Goal: Task Accomplishment & Management: Use online tool/utility

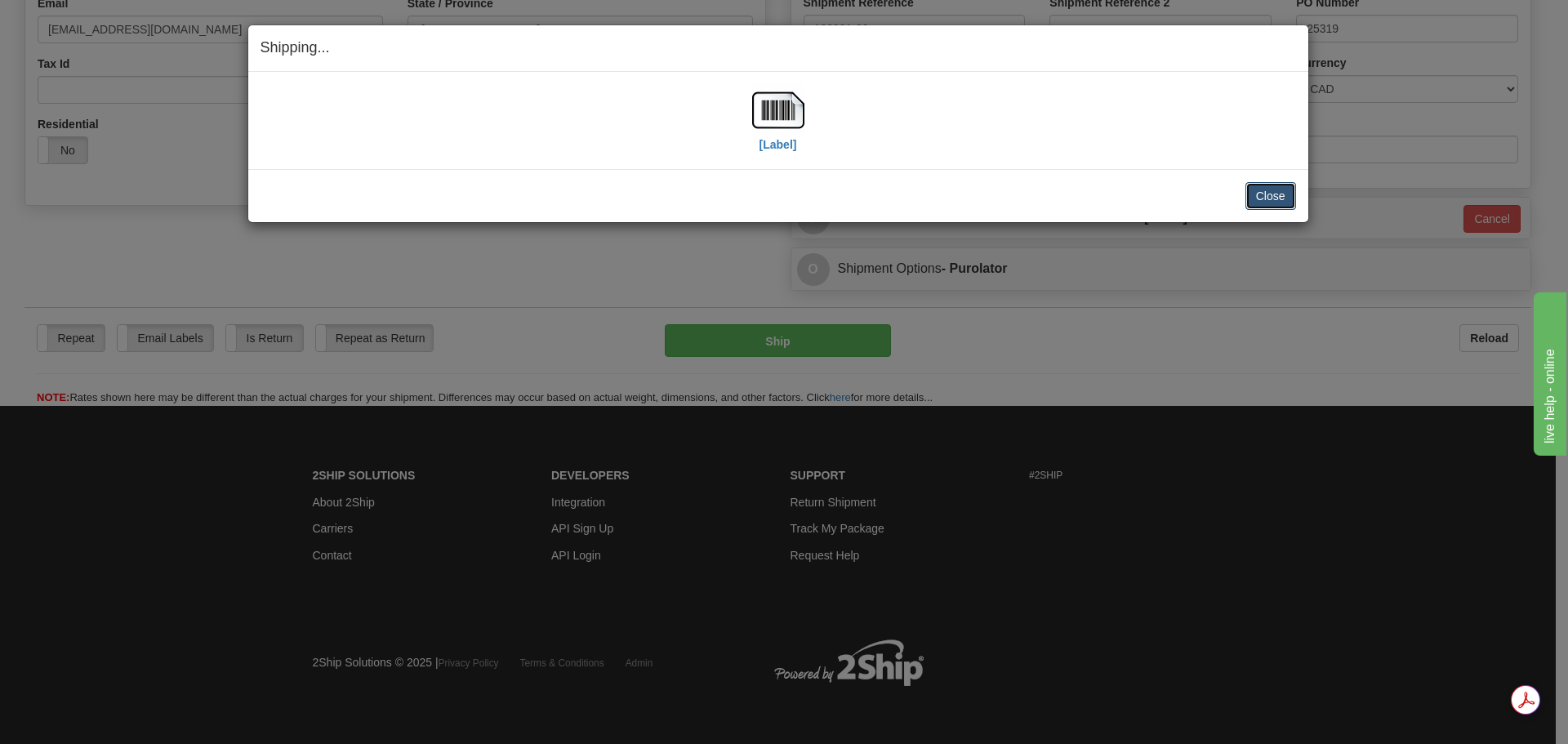
scroll to position [469, 0]
click at [1270, 198] on button "Close" at bounding box center [1270, 196] width 51 height 28
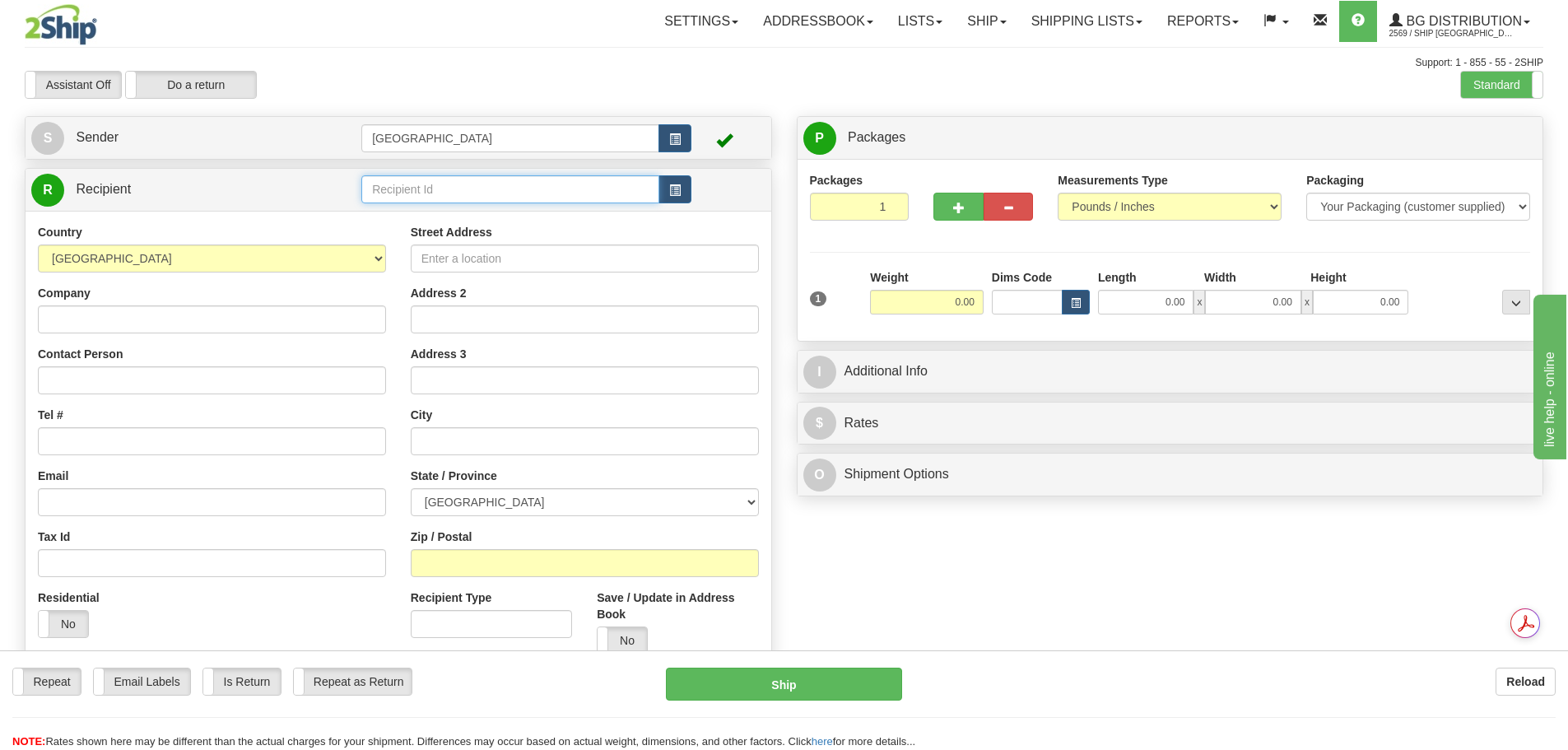
click at [450, 188] on input "text" at bounding box center [510, 189] width 298 height 28
click at [499, 214] on div "BG VAN" at bounding box center [507, 215] width 282 height 18
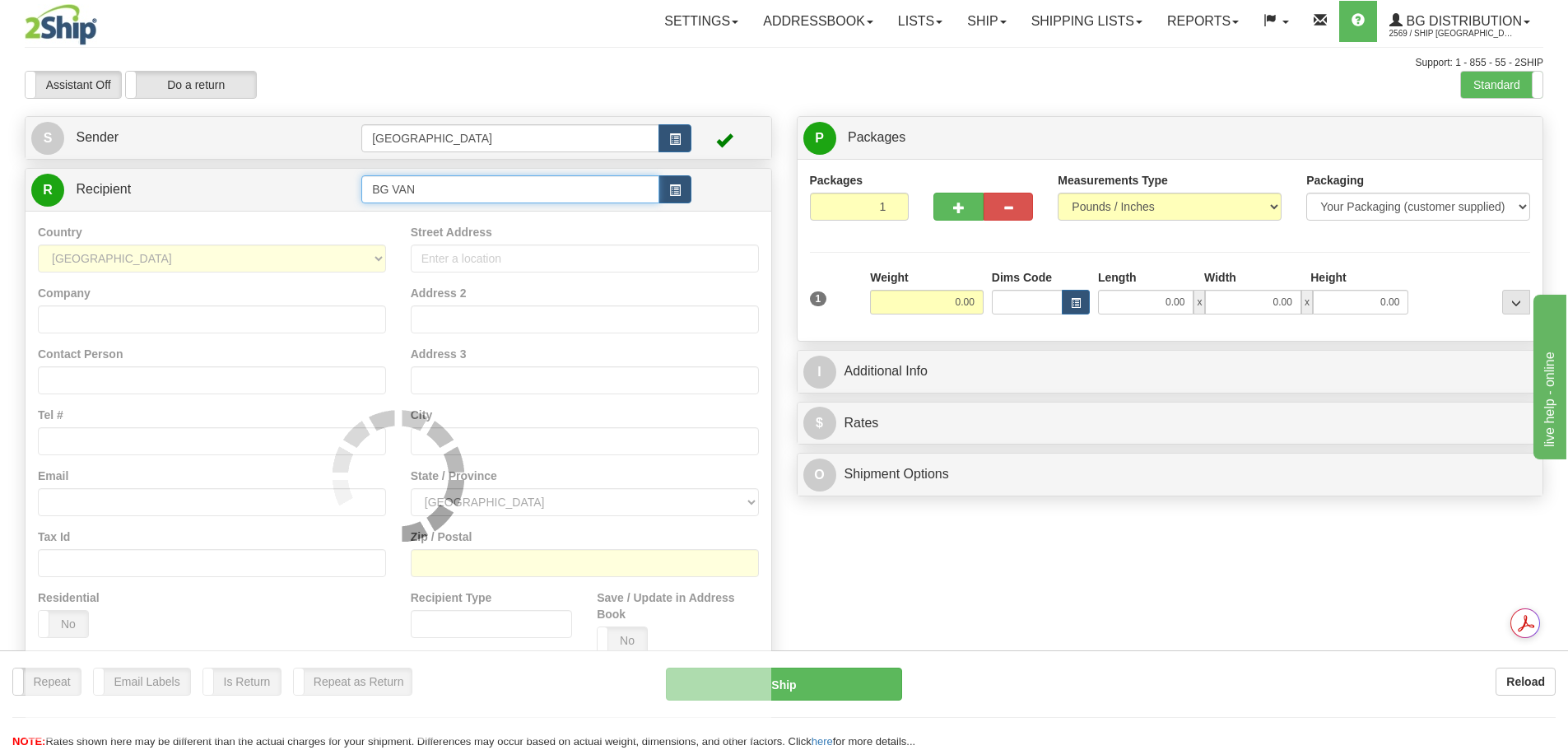
type input "BG VAN"
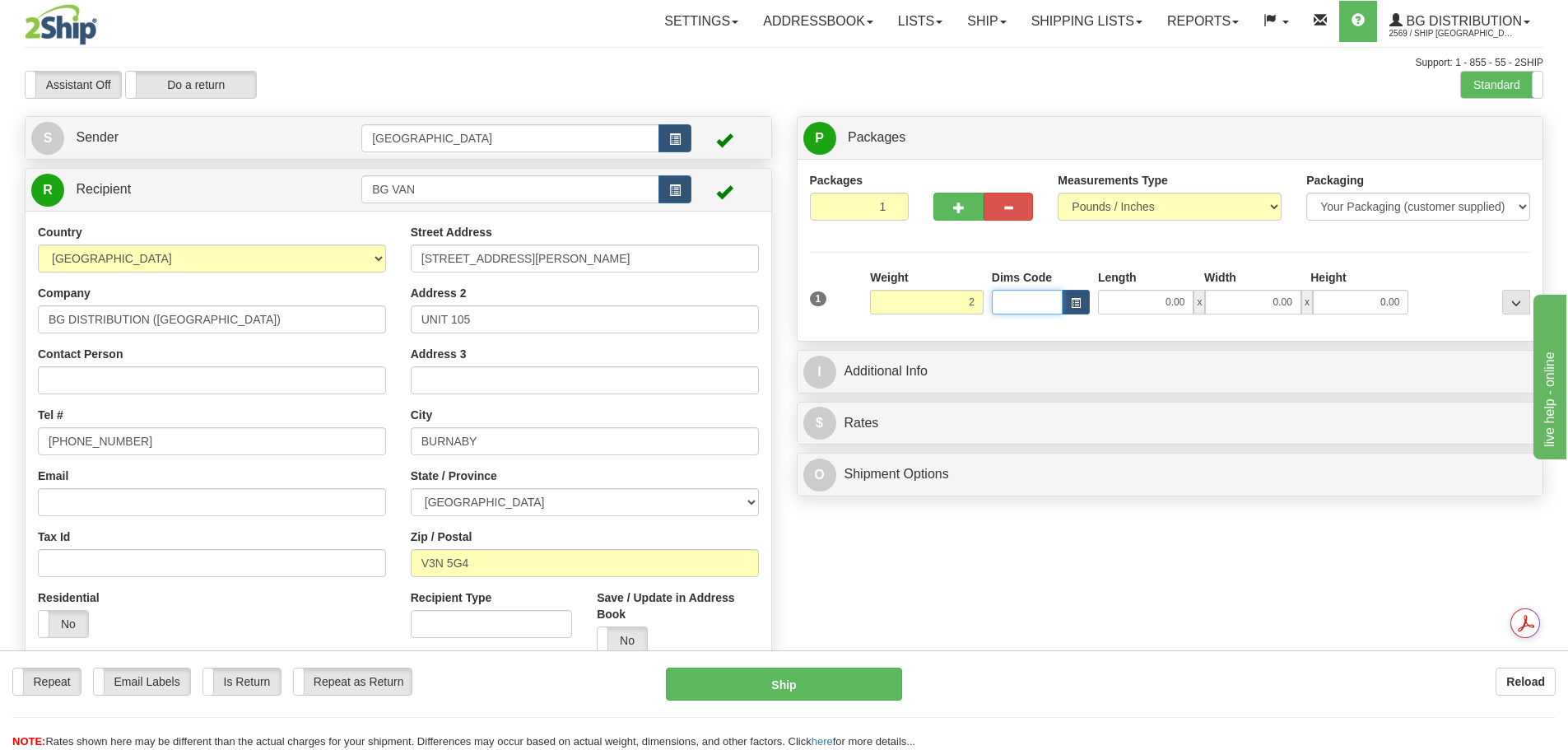
type input "2.00"
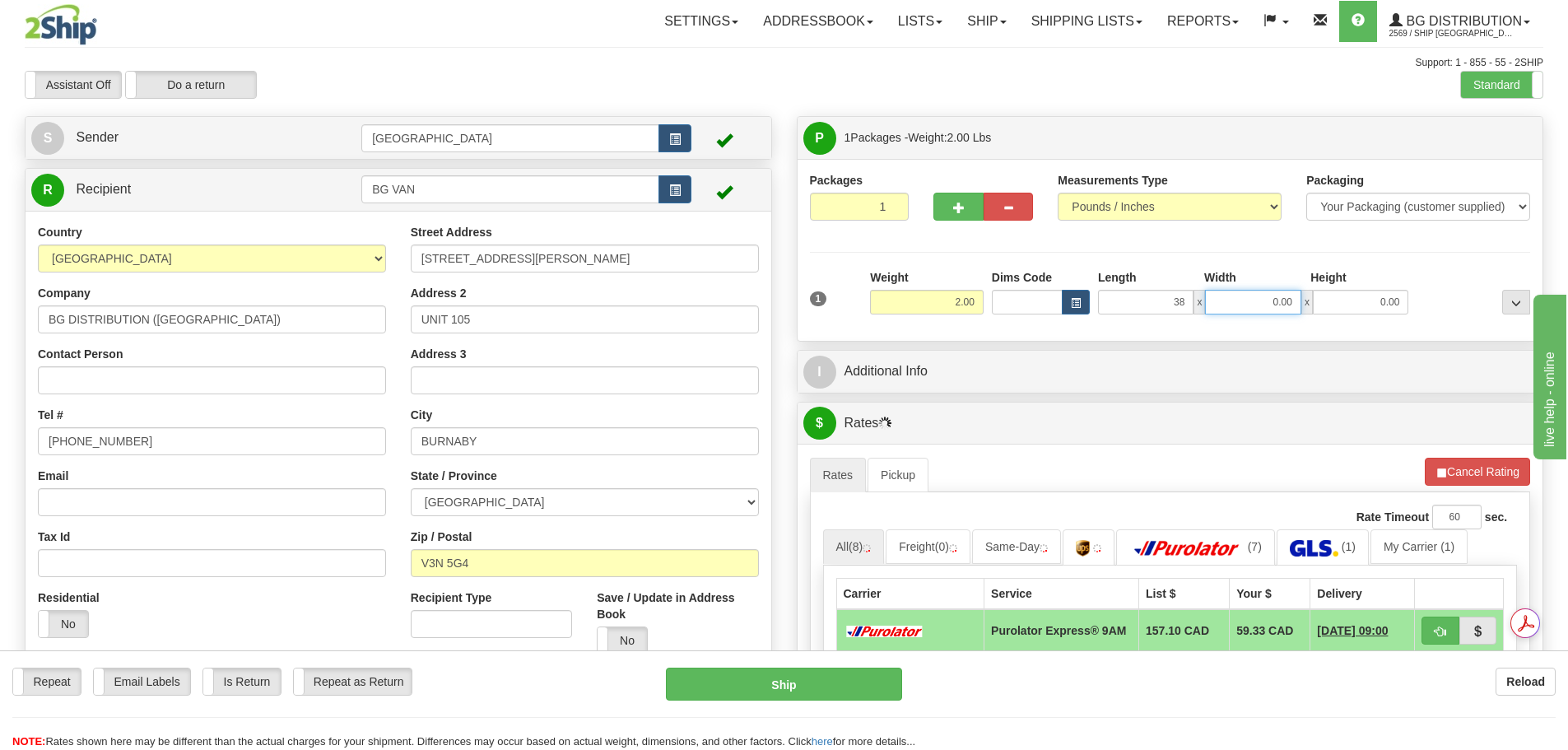
type input "38.00"
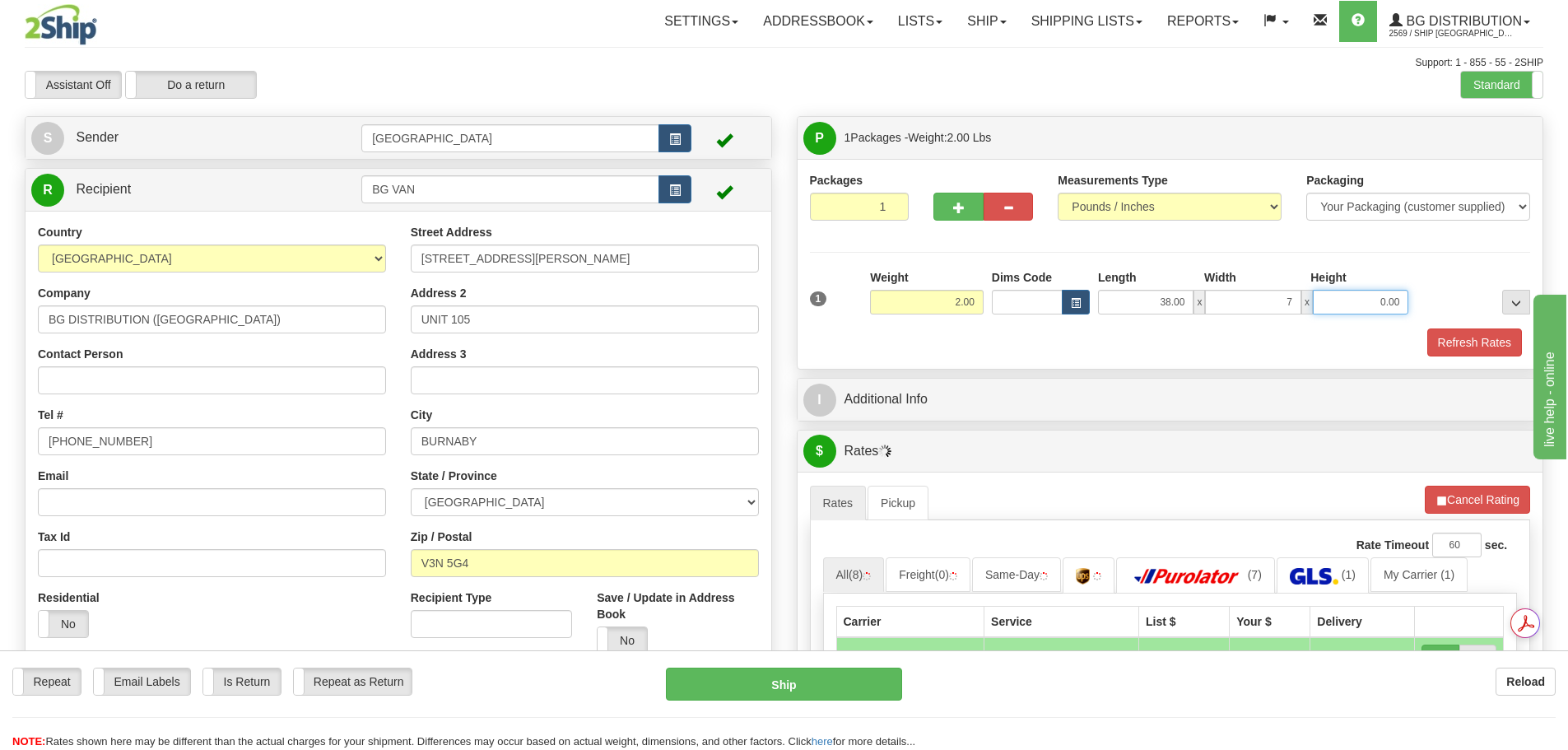
type input "7.00"
type input "4.00"
click at [1462, 334] on button "Refresh Rates" at bounding box center [1474, 342] width 95 height 28
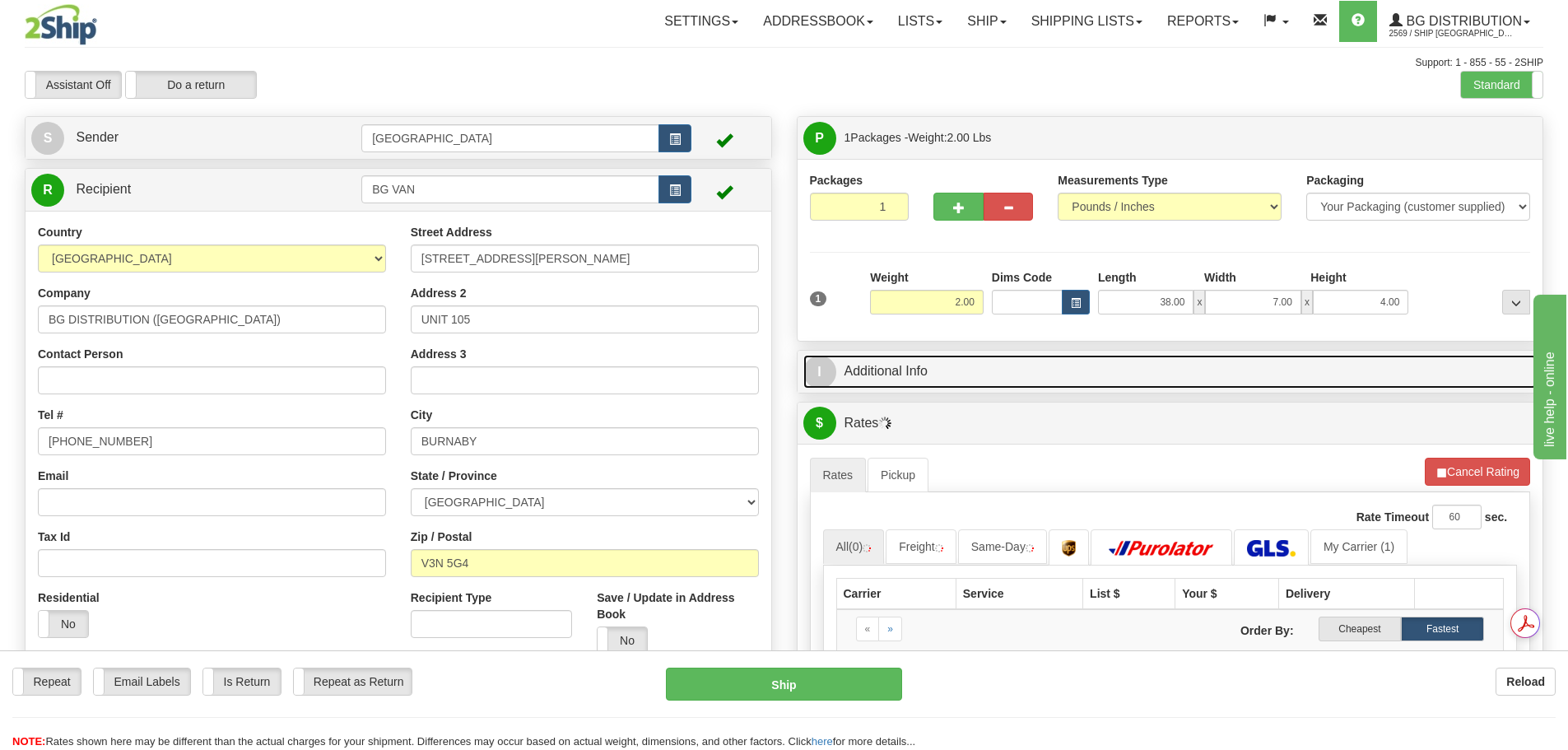
click at [979, 381] on link "I Additional Info" at bounding box center [1170, 372] width 734 height 34
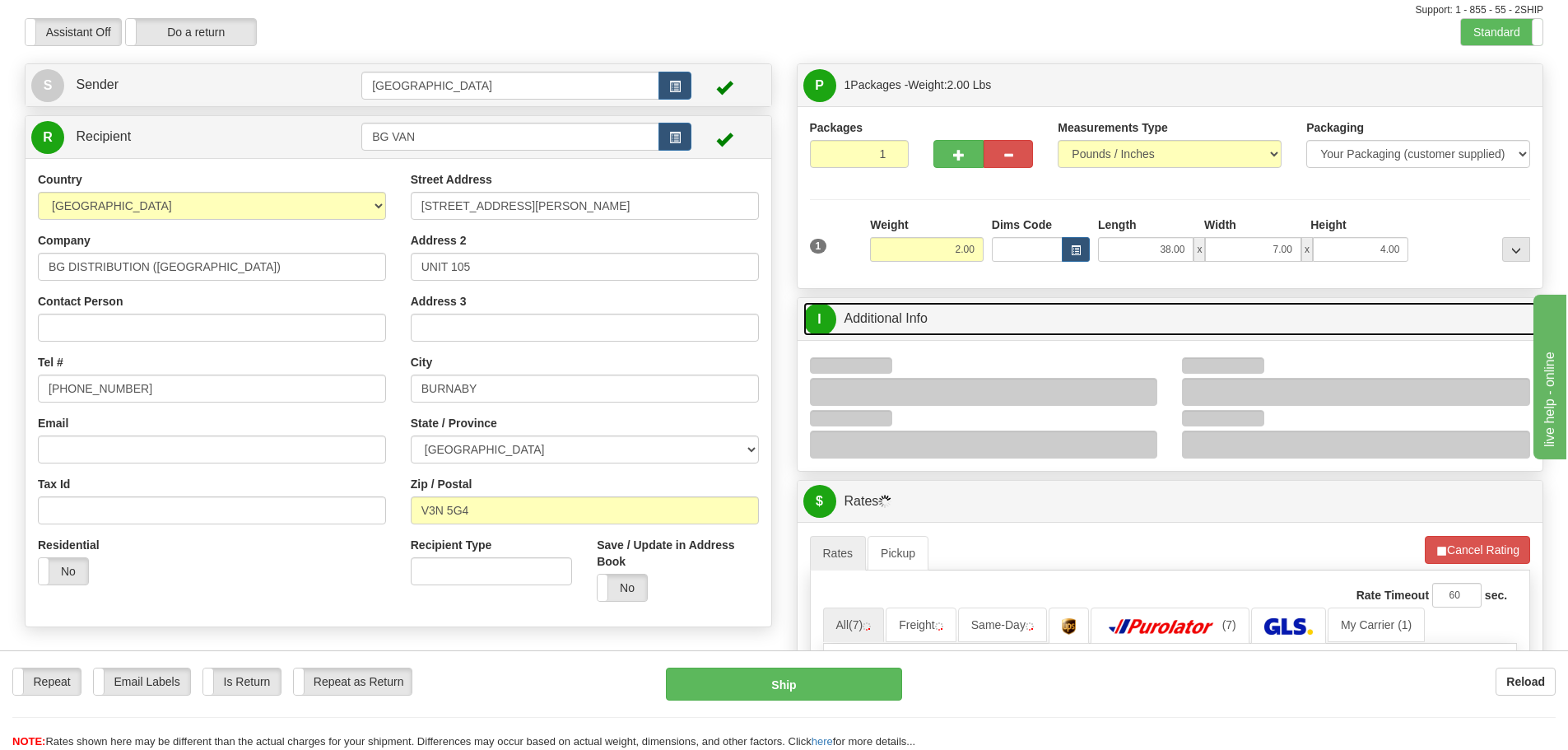
scroll to position [82, 0]
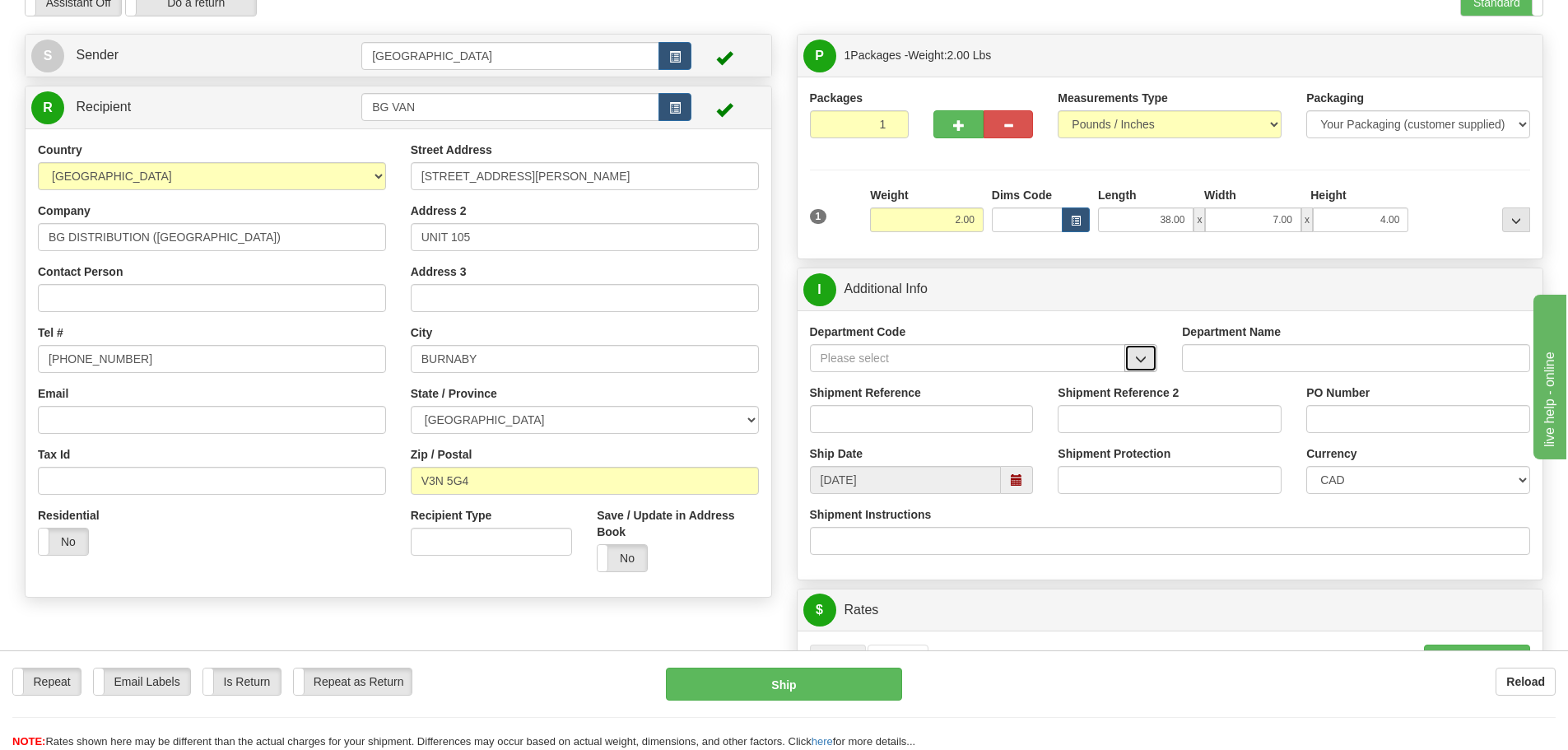
click at [1152, 359] on button "button" at bounding box center [1140, 358] width 33 height 28
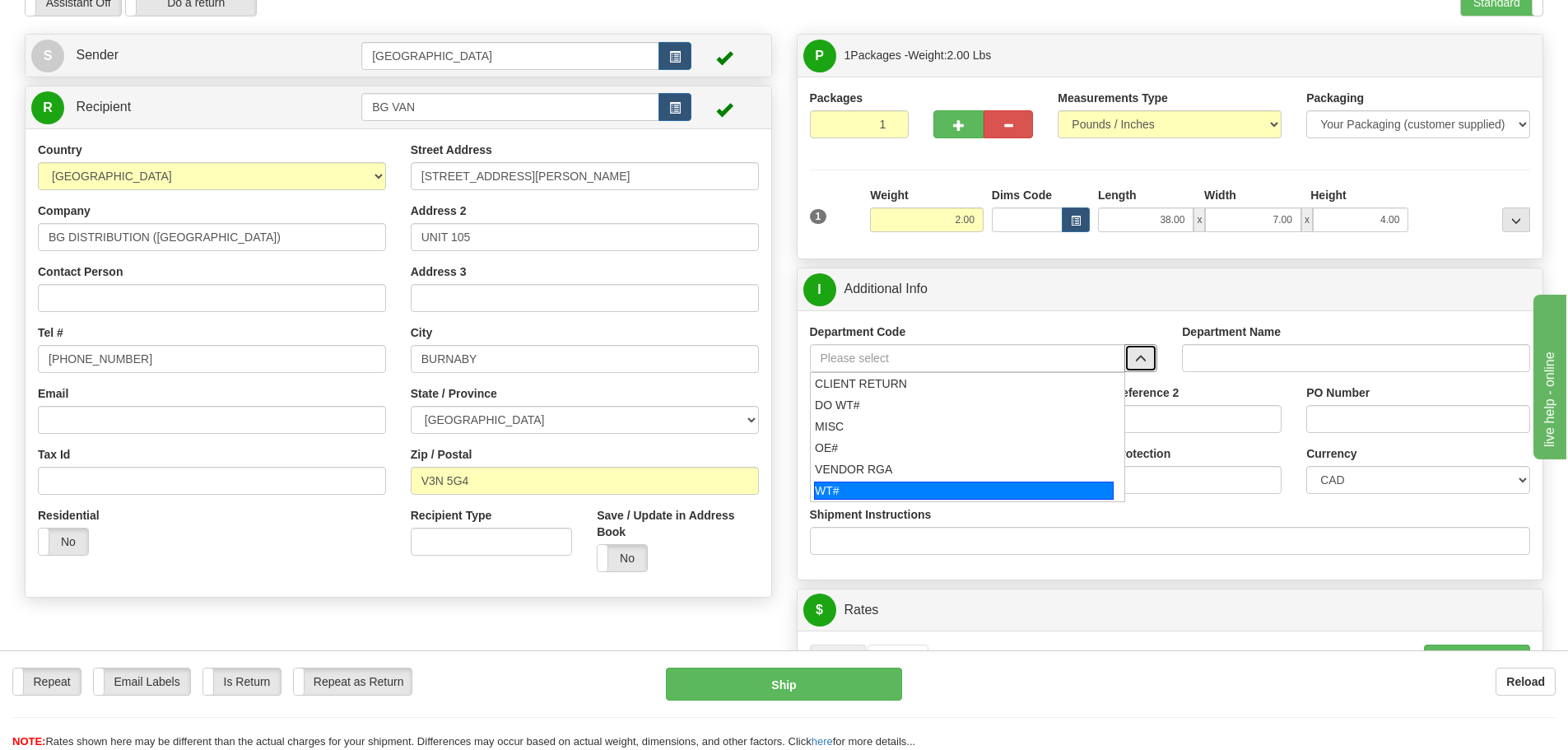
click at [969, 486] on div "WT#" at bounding box center [964, 490] width 300 height 18
type input "WT#"
type input "WAREHOUSE TRANSFERS"
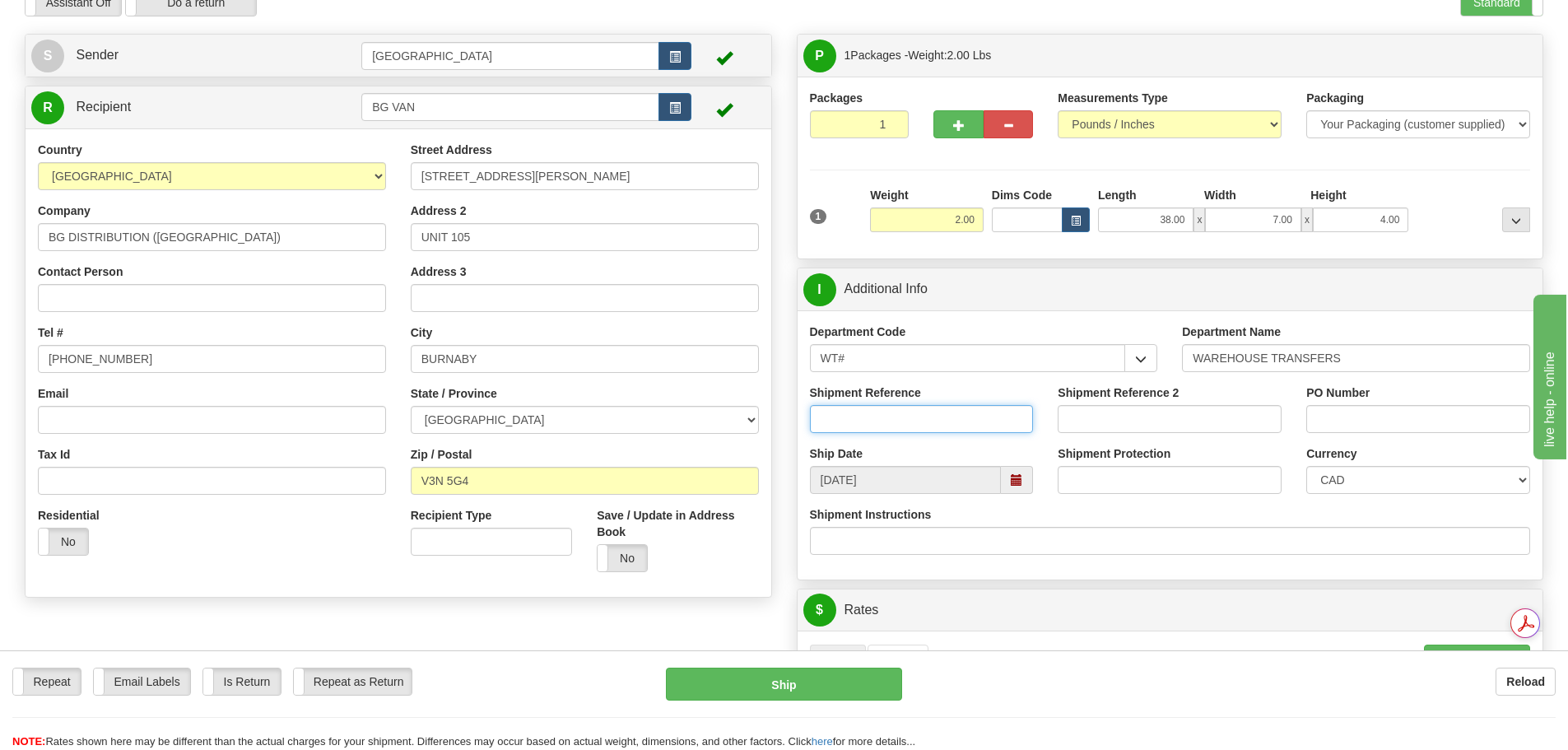
click at [932, 430] on input "Shipment Reference" at bounding box center [922, 419] width 224 height 28
type input "167003-00"
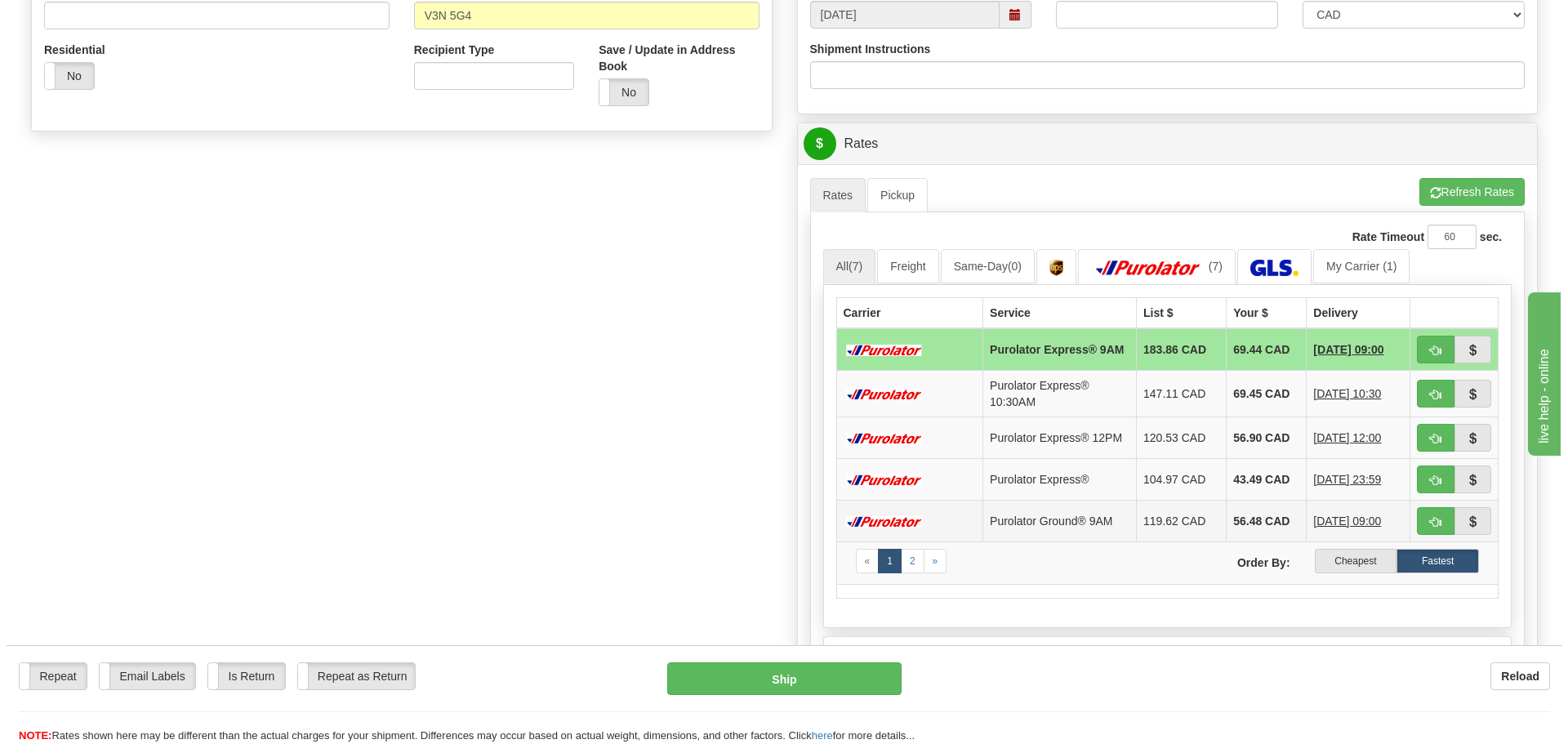
scroll to position [571, 0]
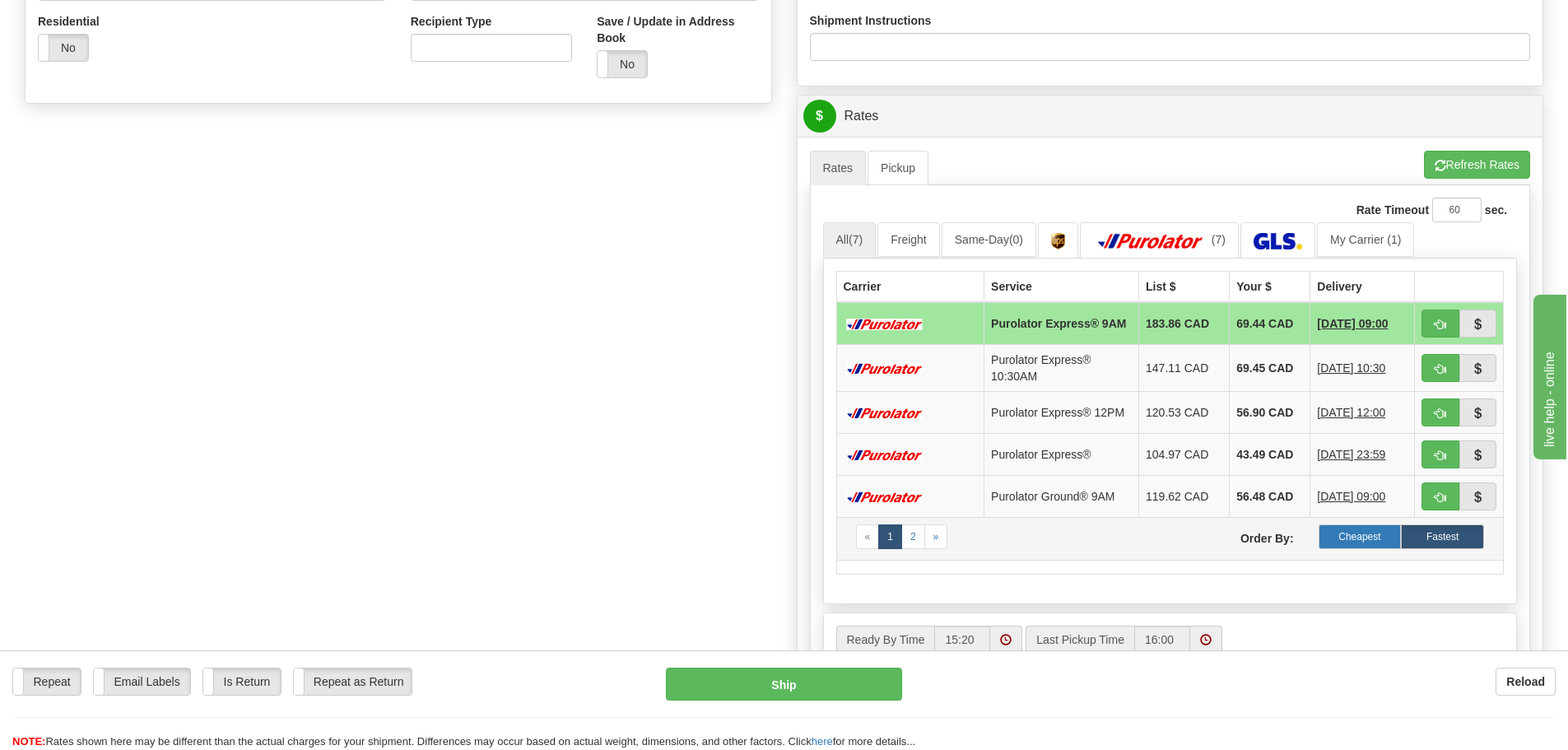
type input "N/A"
click at [1344, 549] on label "Cheapest" at bounding box center [1359, 536] width 83 height 25
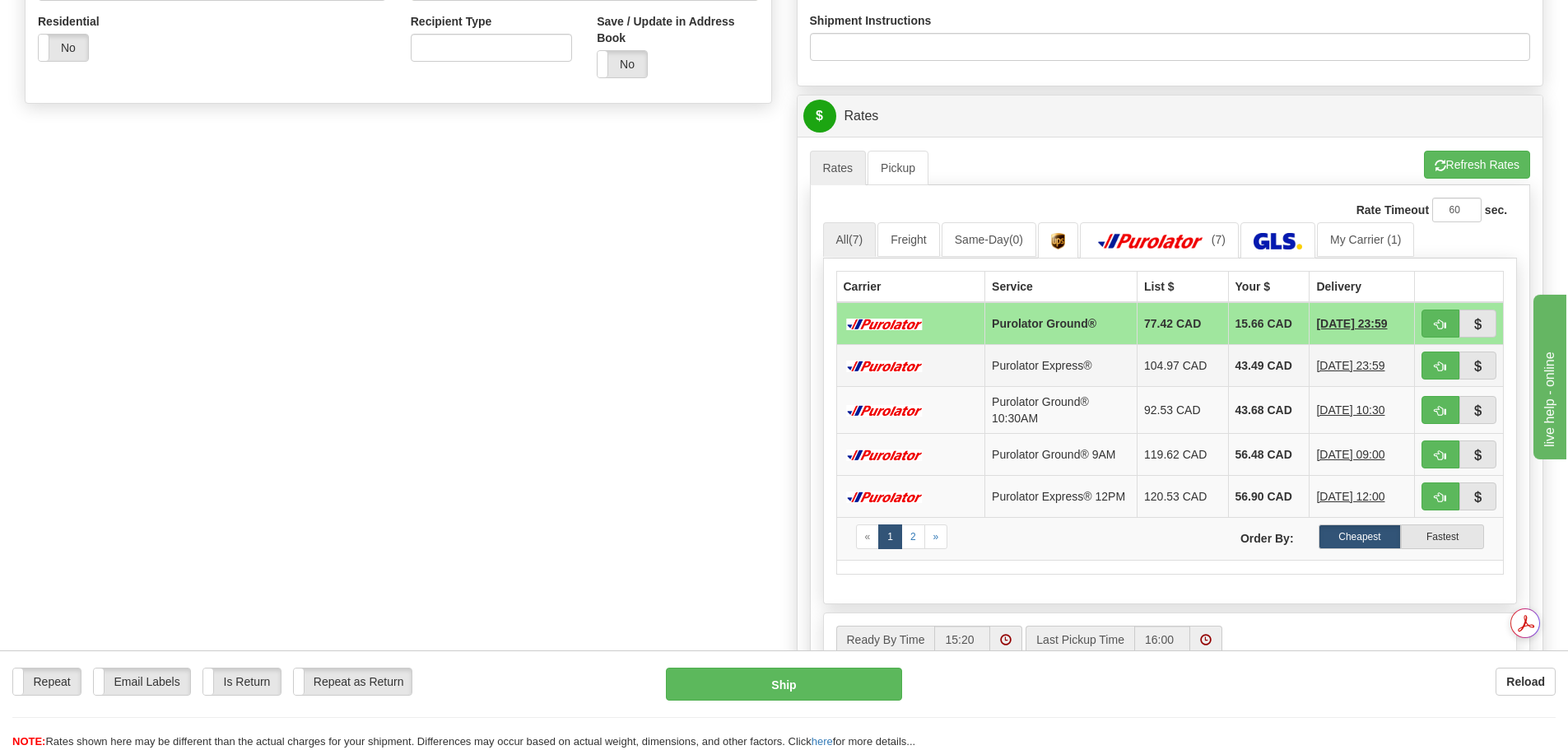
click at [1065, 365] on td "Purolator Express®" at bounding box center [1061, 365] width 152 height 42
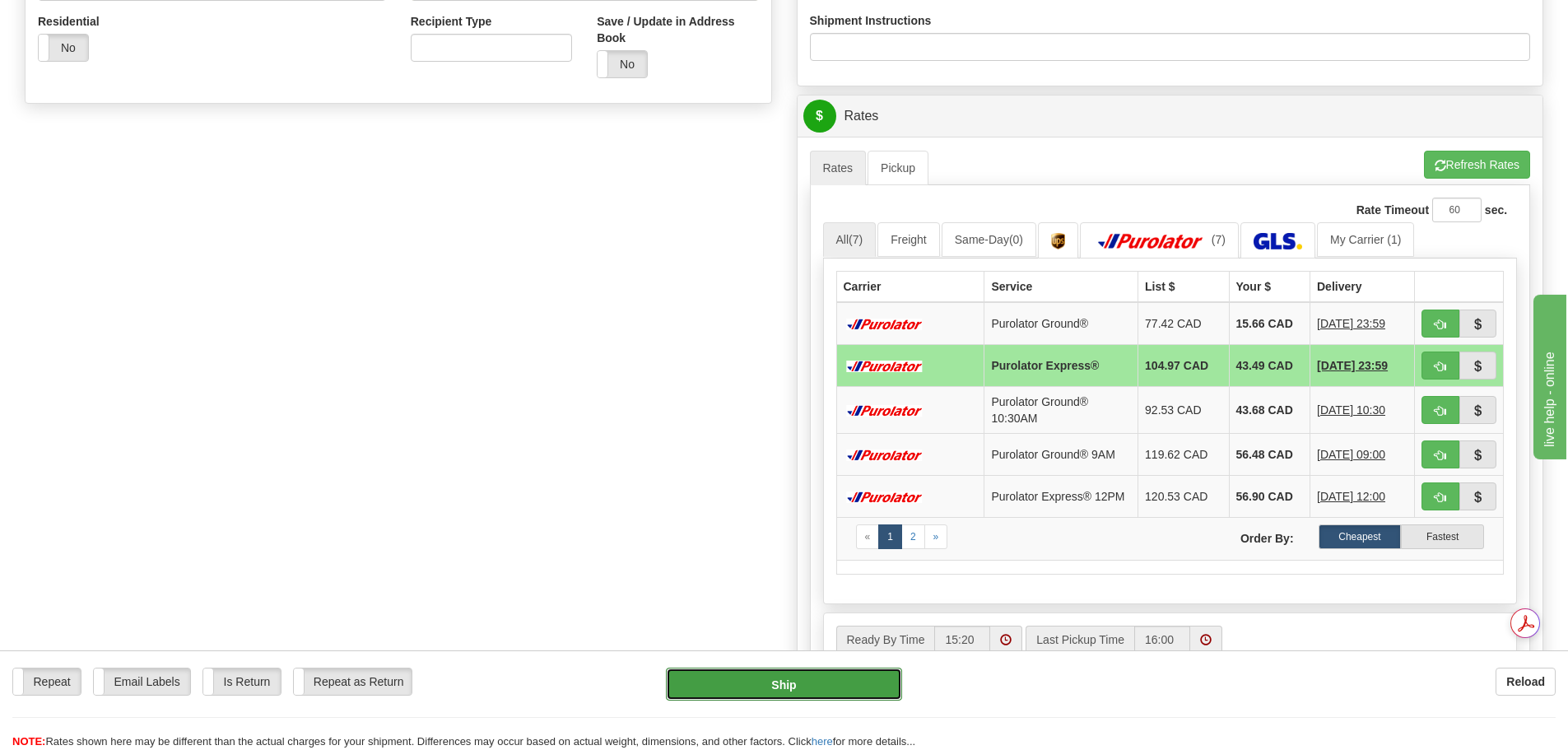
click at [758, 693] on button "Ship" at bounding box center [784, 683] width 236 height 33
type input "202"
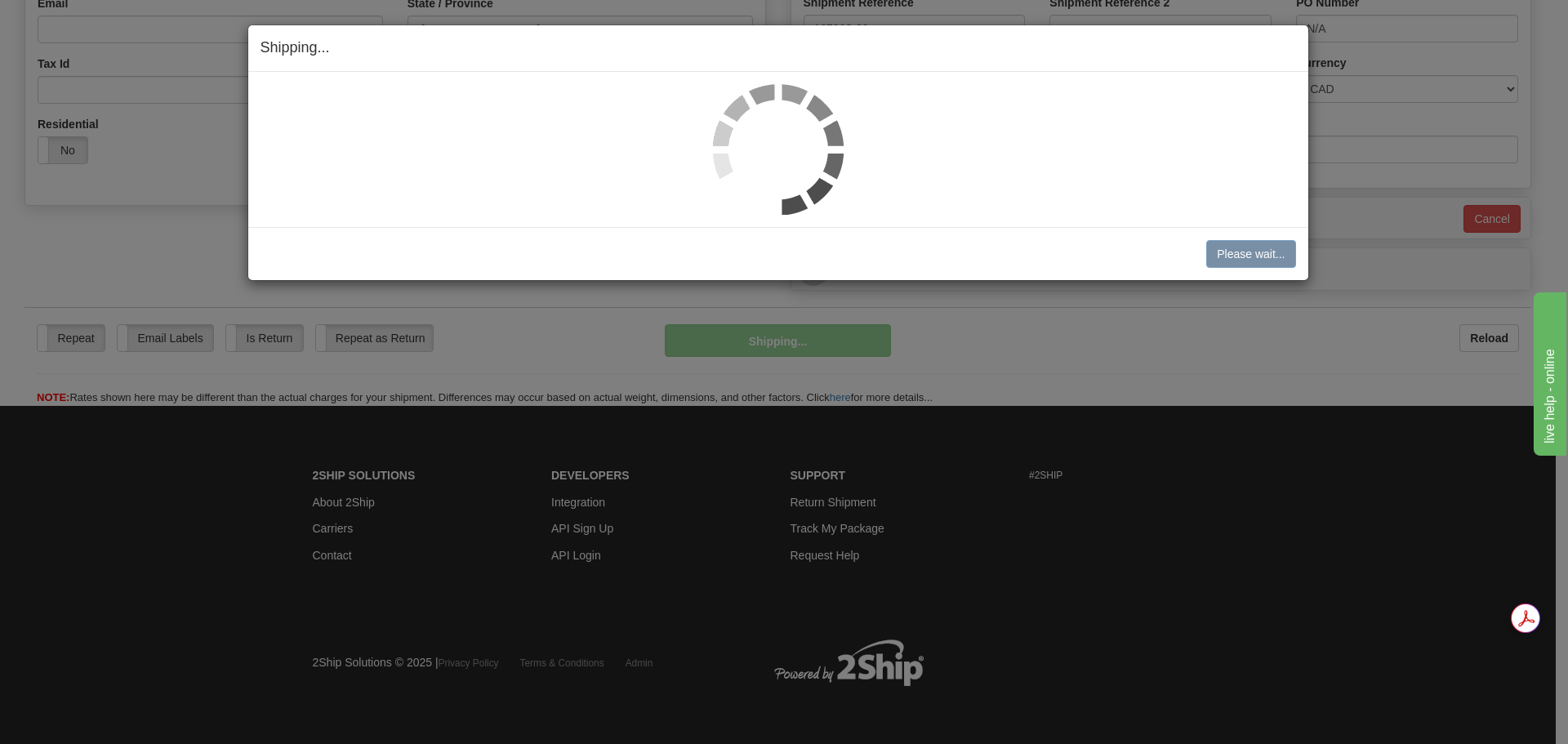
scroll to position [469, 0]
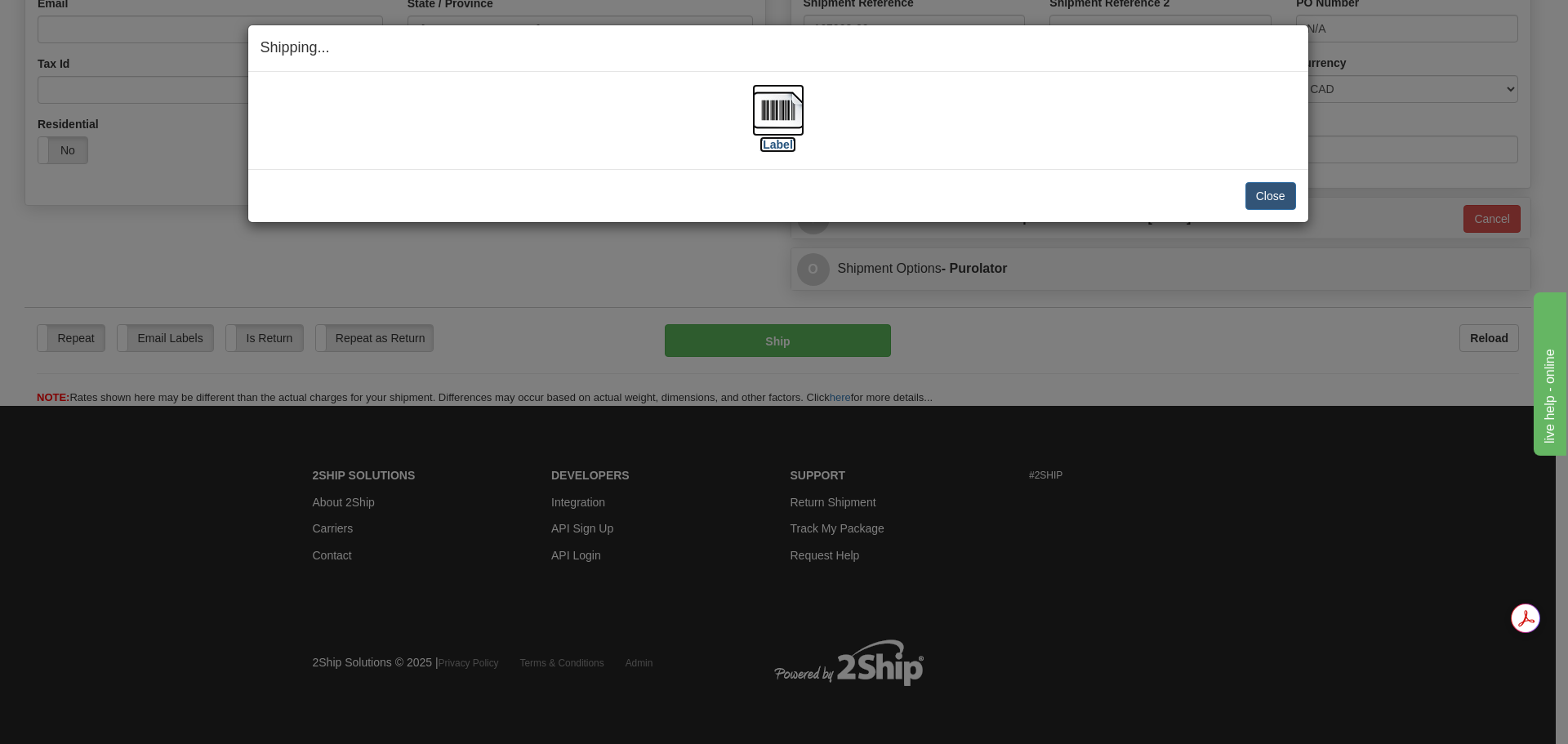
click at [788, 113] on img at bounding box center [778, 110] width 53 height 53
